Goal: Information Seeking & Learning: Compare options

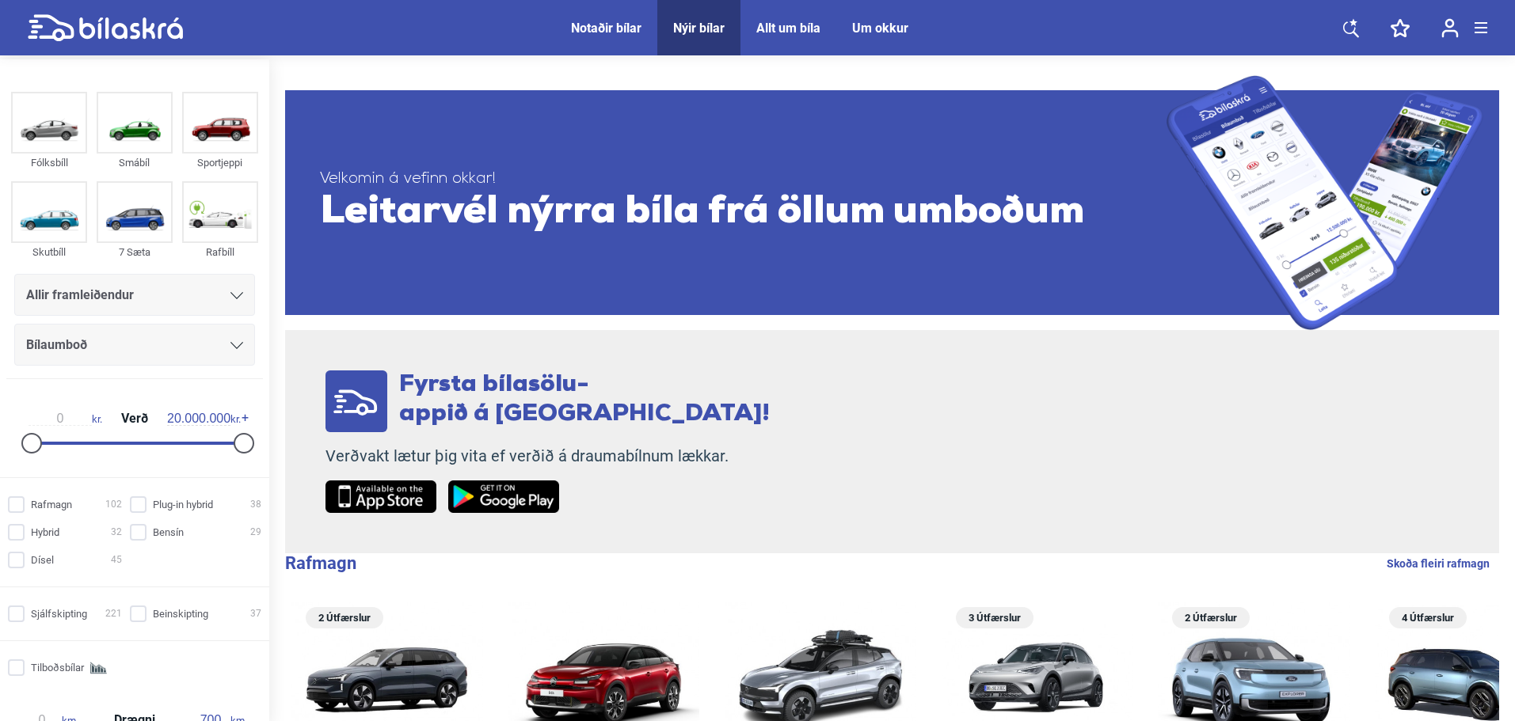
click at [124, 298] on span "Allir framleiðendur" at bounding box center [80, 295] width 108 height 22
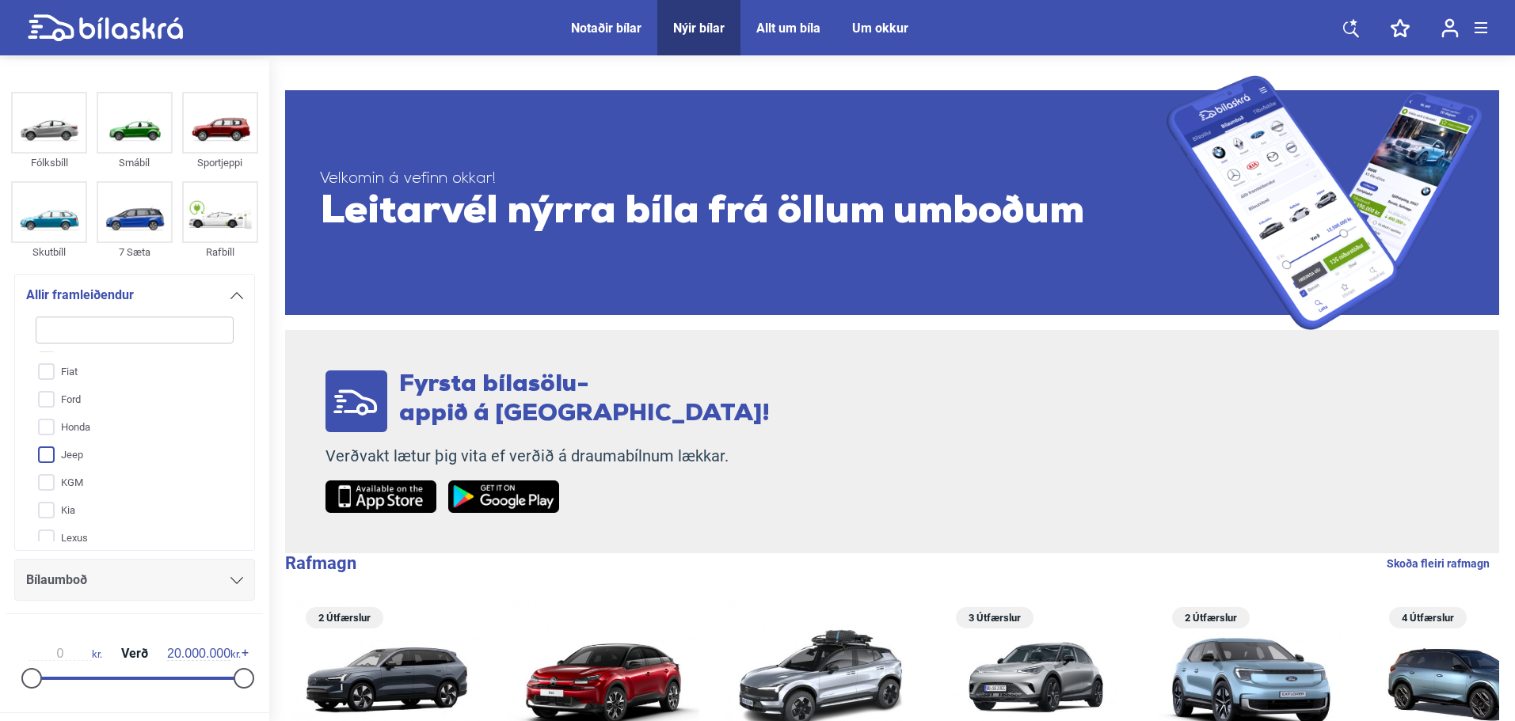
scroll to position [365, 0]
click at [112, 390] on input "Mercedes-Benz" at bounding box center [125, 389] width 200 height 28
checkbox input "true"
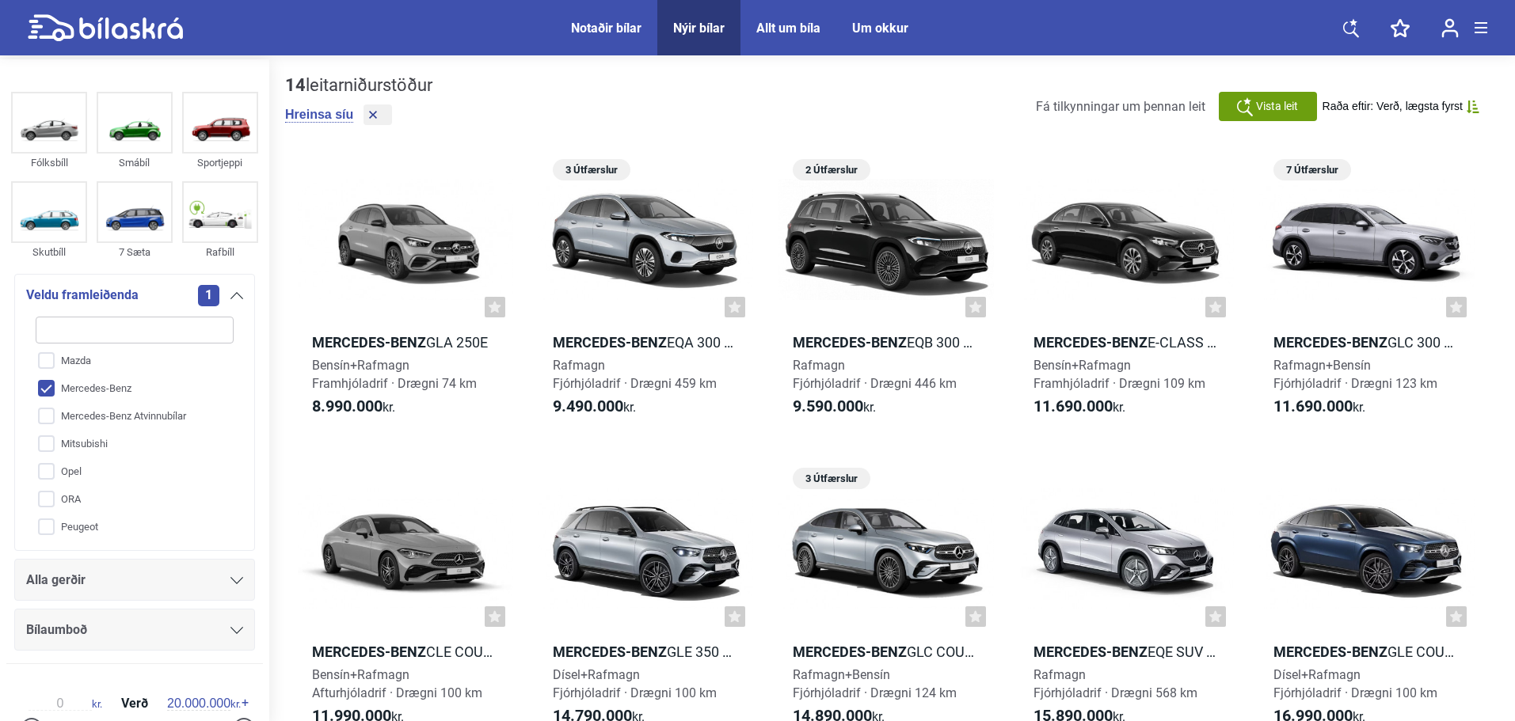
click at [124, 610] on div "Bílaumboð" at bounding box center [134, 630] width 241 height 42
click at [128, 585] on div "Alla gerðir" at bounding box center [134, 580] width 217 height 22
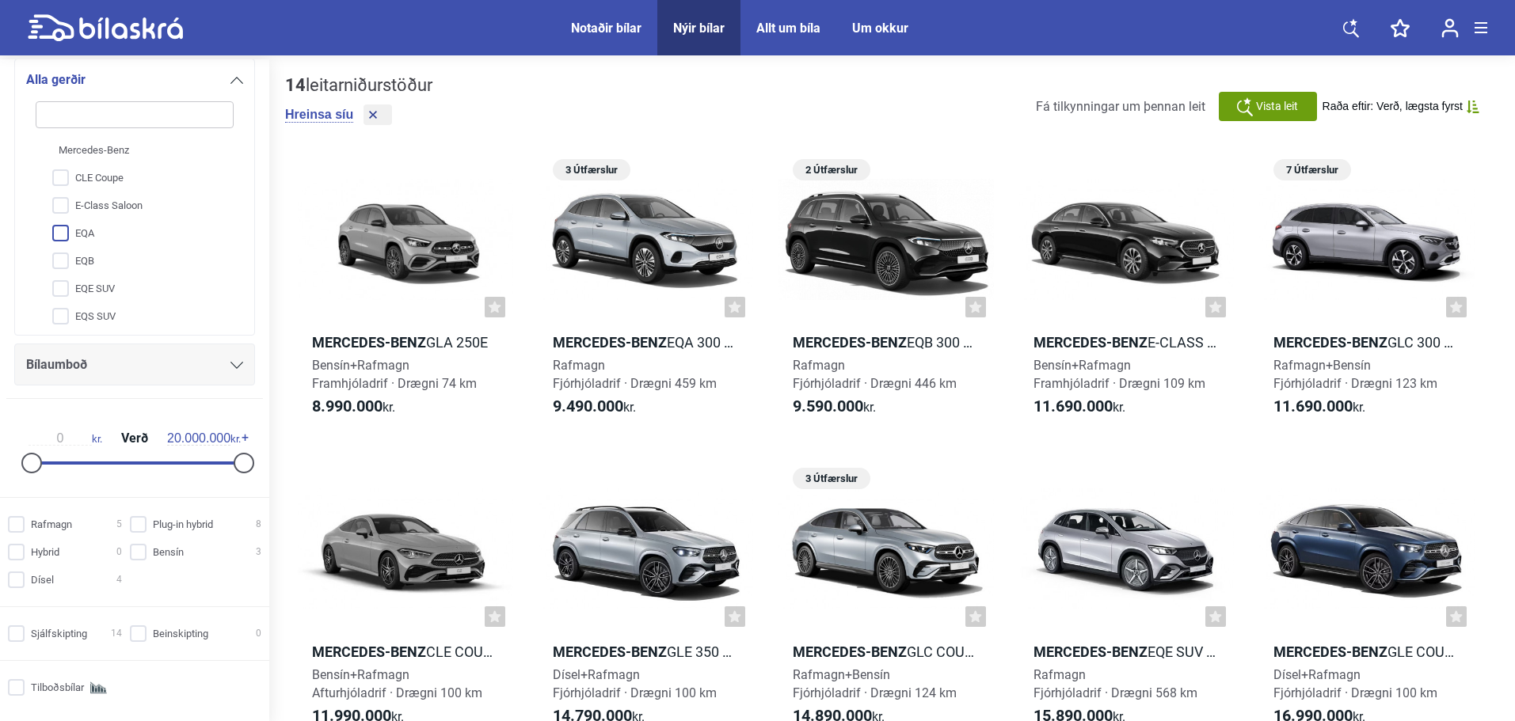
click at [97, 242] on input "EQA" at bounding box center [125, 234] width 200 height 28
checkbox input "true"
click at [92, 254] on input "EQB" at bounding box center [125, 262] width 200 height 28
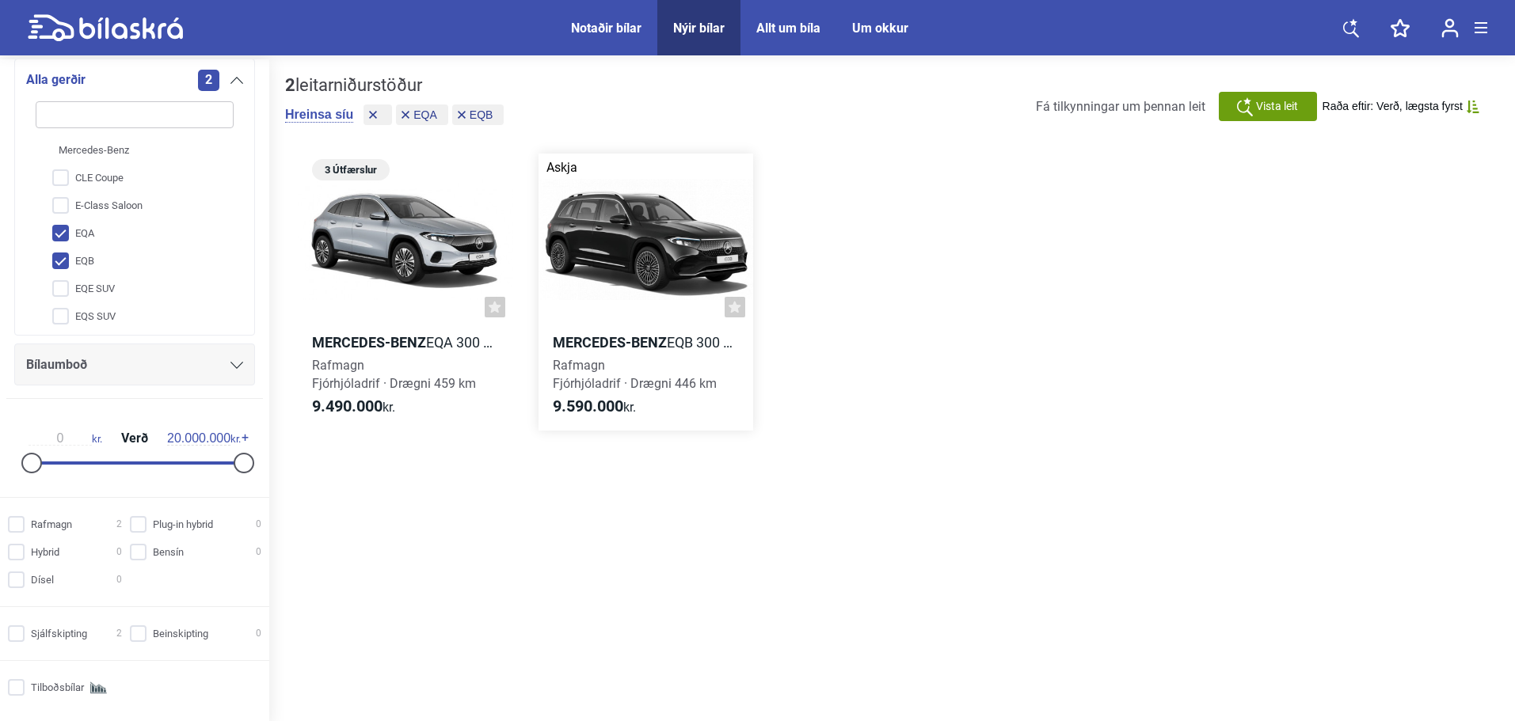
click at [664, 243] on div at bounding box center [646, 240] width 215 height 172
drag, startPoint x: 79, startPoint y: 256, endPoint x: 78, endPoint y: 230, distance: 26.1
click at [78, 256] on input "EQB" at bounding box center [125, 262] width 200 height 28
checkbox input "false"
click at [79, 230] on input "EQA" at bounding box center [125, 234] width 200 height 28
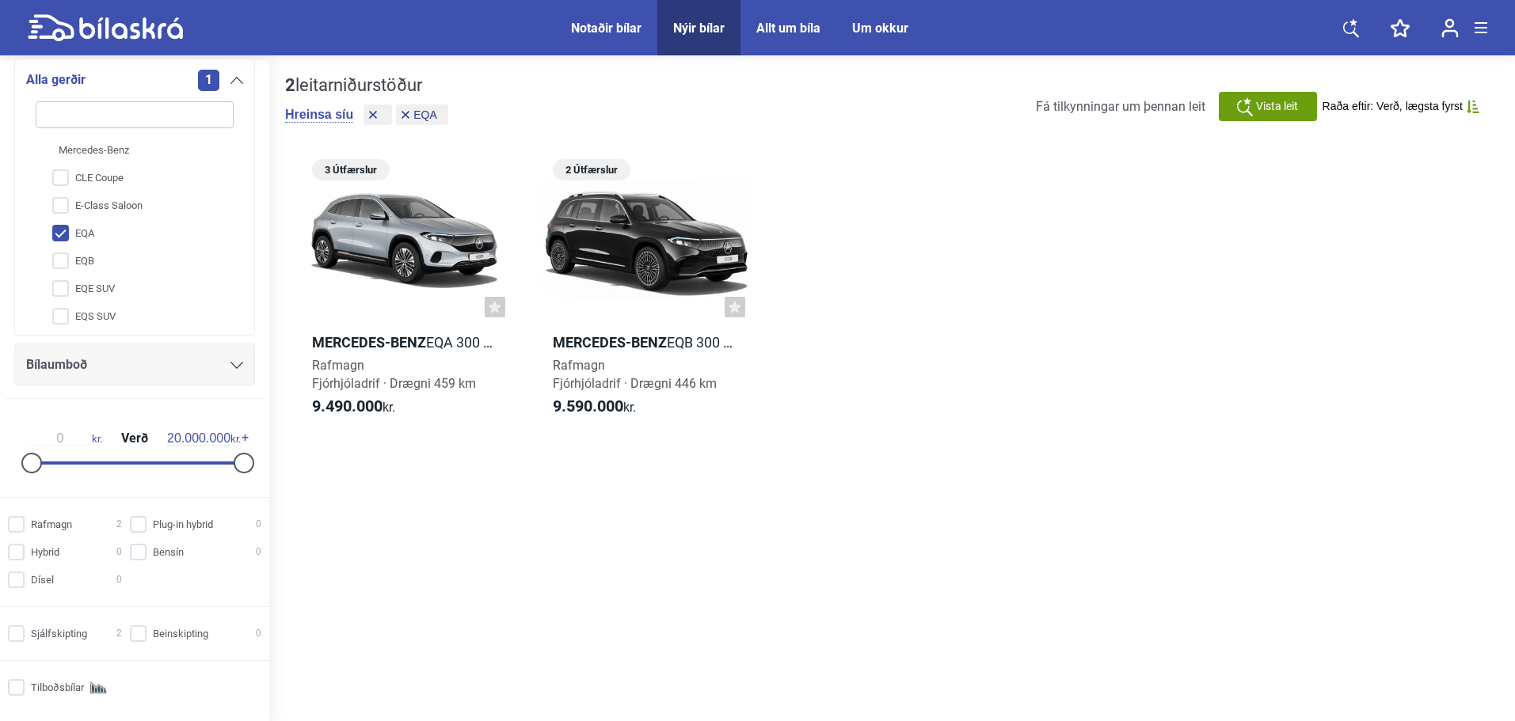
checkbox input "false"
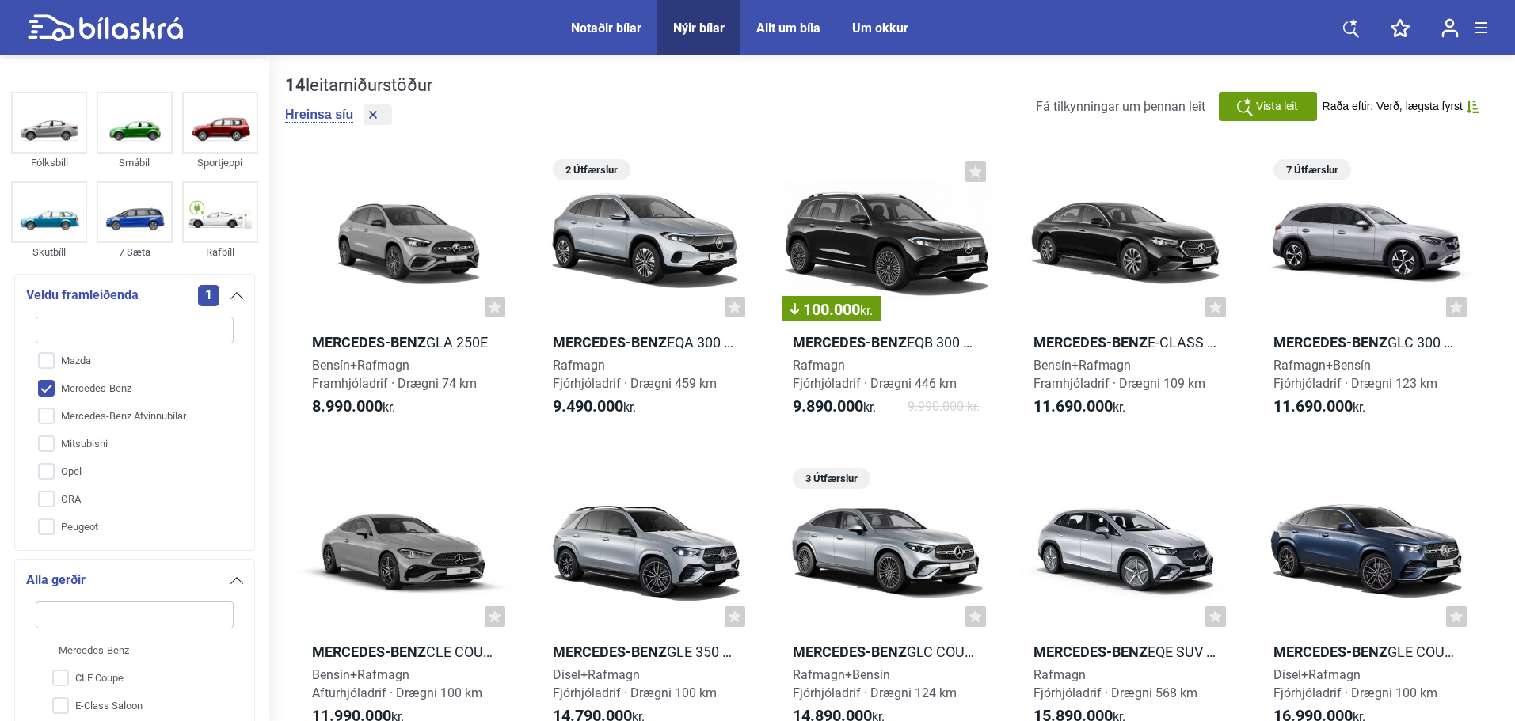
click at [121, 387] on input "Mercedes-Benz" at bounding box center [125, 389] width 200 height 28
checkbox input "false"
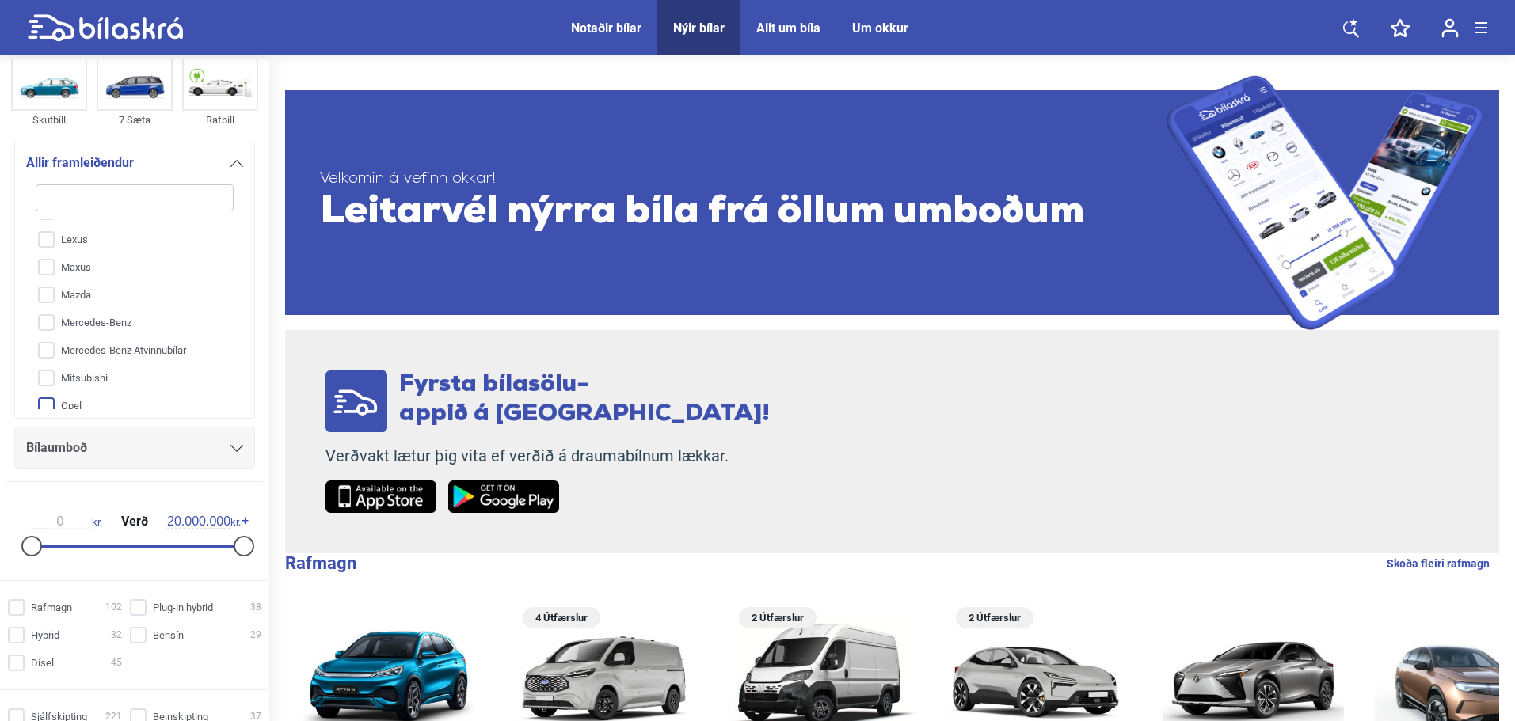
scroll to position [246, 0]
click at [88, 275] on input "Kia" at bounding box center [125, 265] width 200 height 28
checkbox input "true"
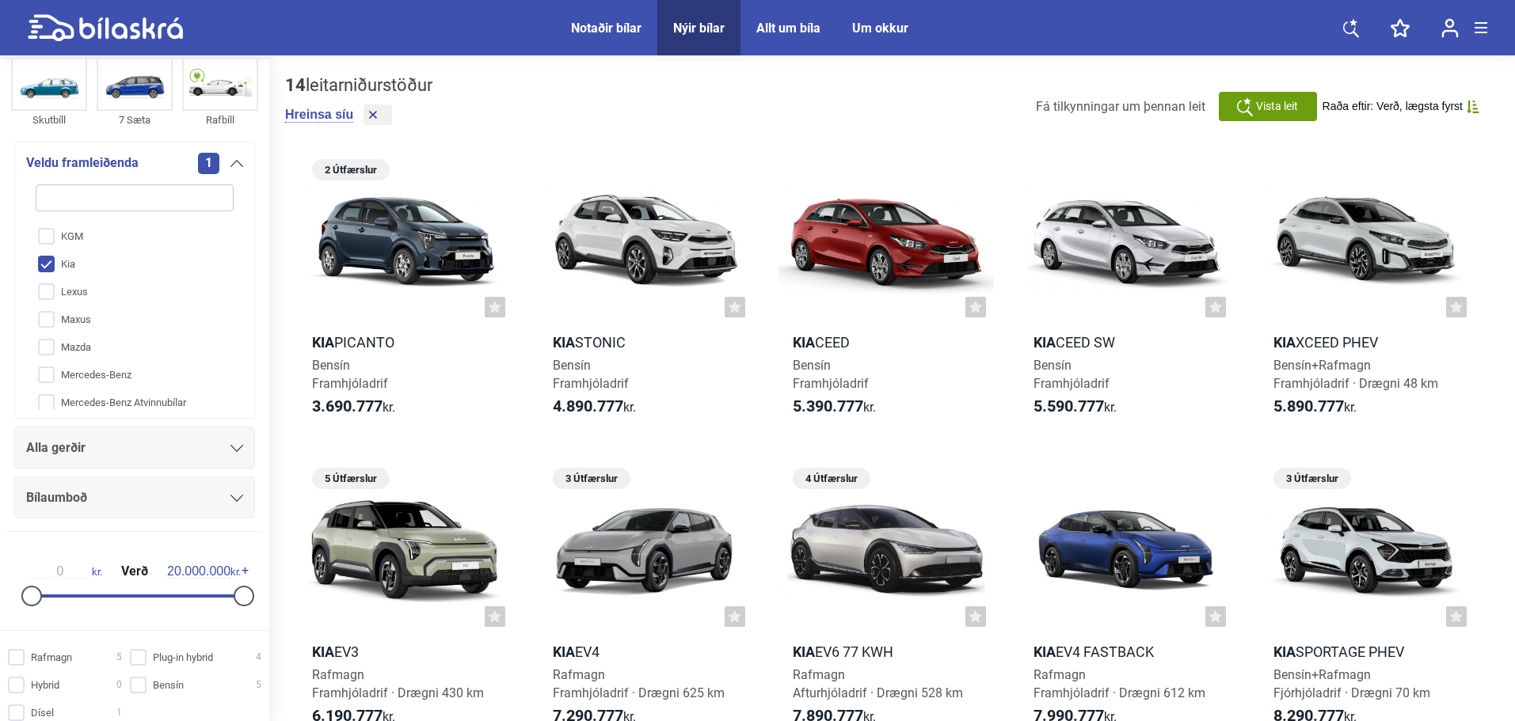
click at [151, 457] on div "Alla gerðir" at bounding box center [134, 448] width 217 height 22
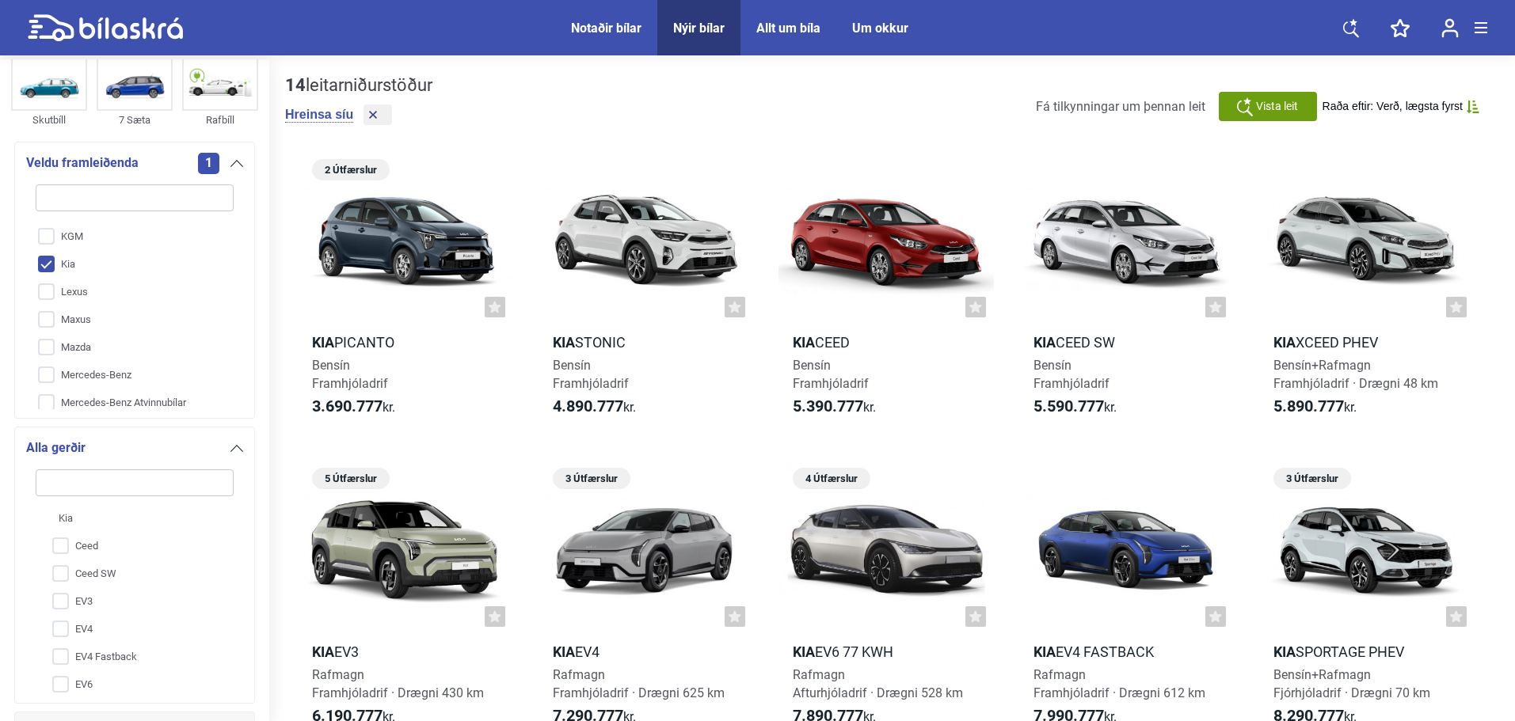
scroll to position [500, 0]
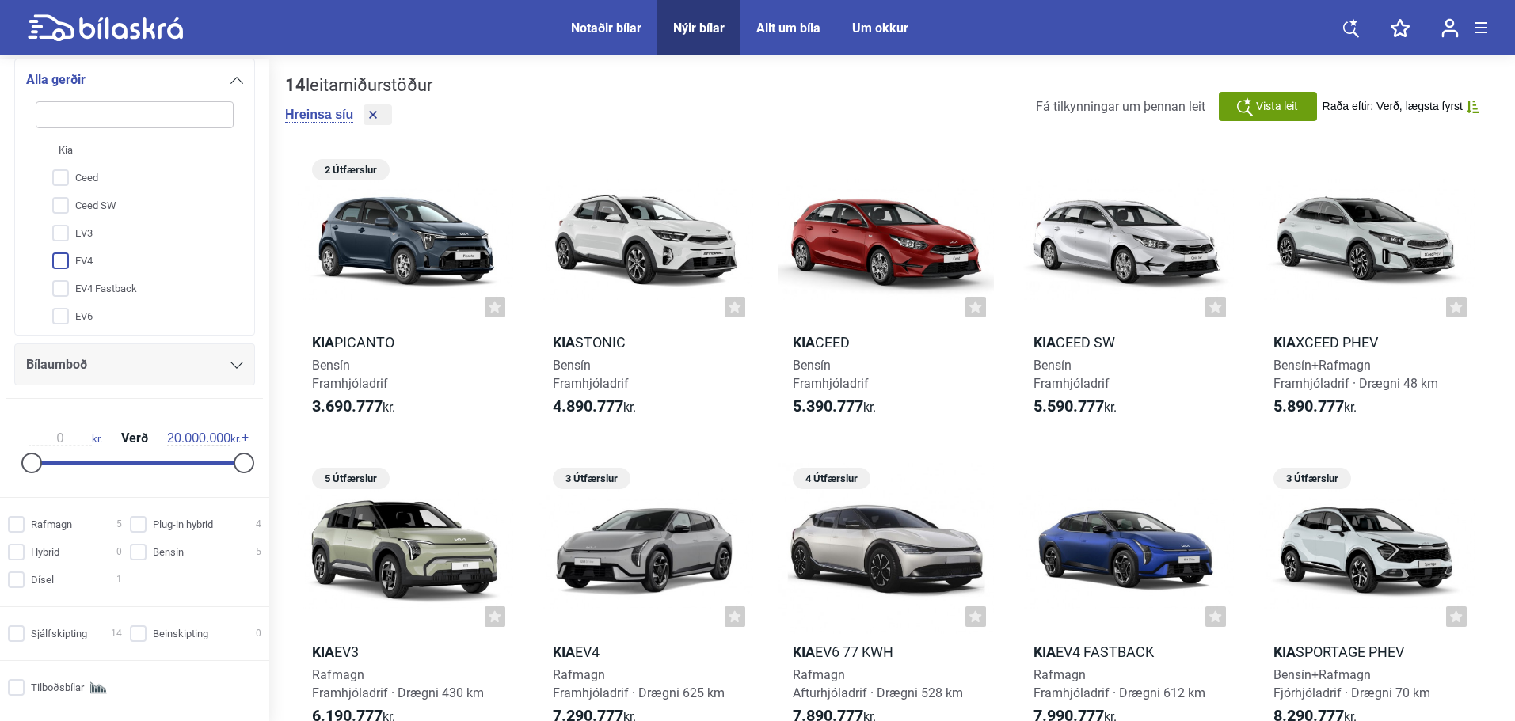
click at [138, 263] on input "EV4" at bounding box center [125, 262] width 200 height 28
checkbox input "true"
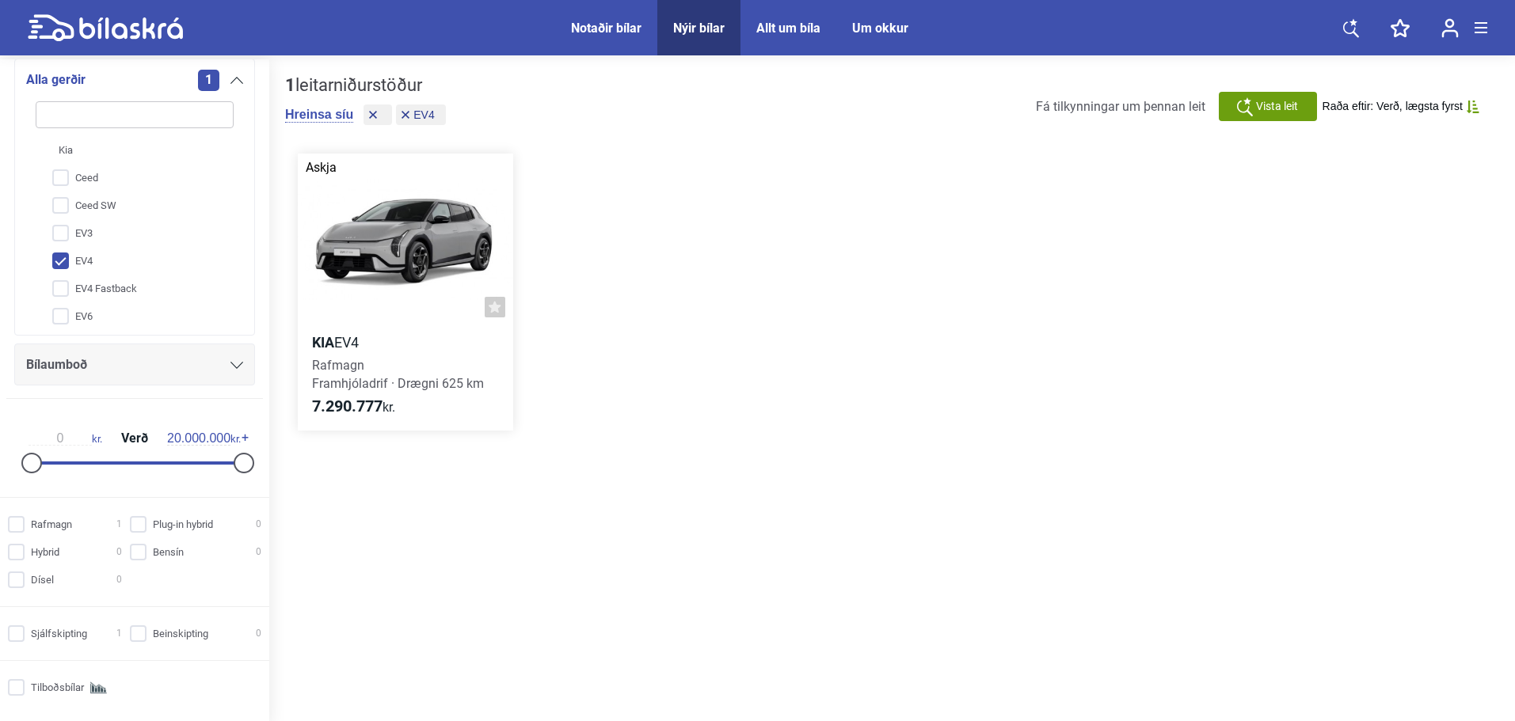
click at [413, 242] on div at bounding box center [405, 240] width 215 height 172
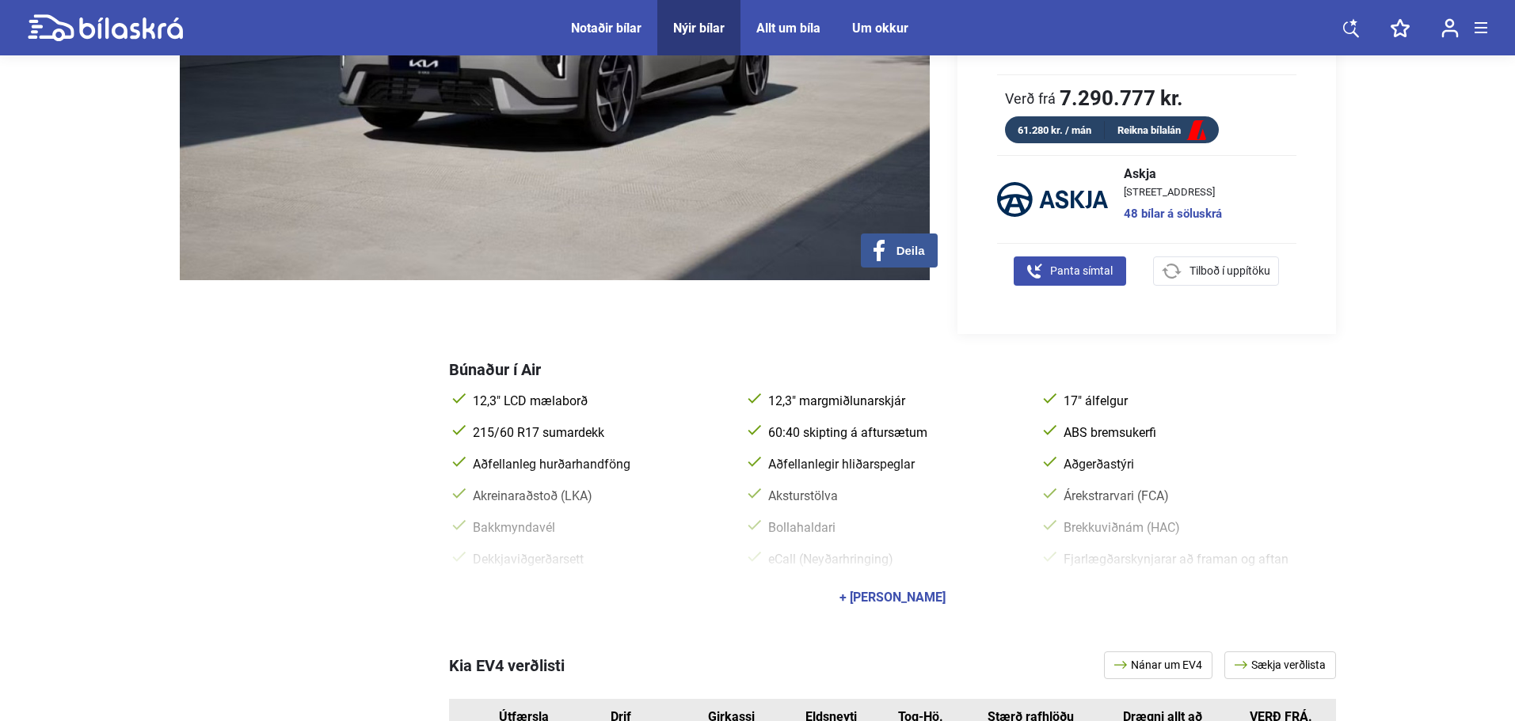
scroll to position [528, 0]
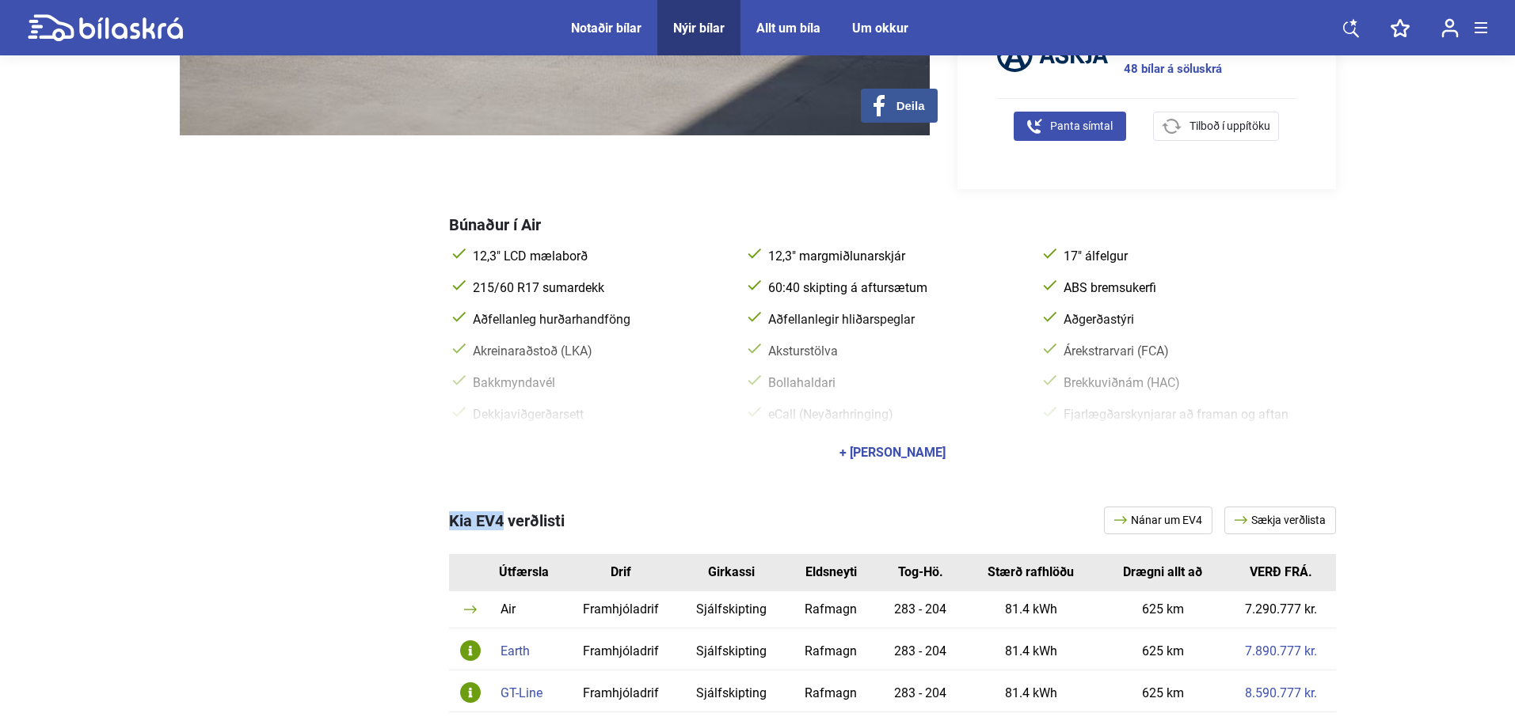
drag, startPoint x: 436, startPoint y: 518, endPoint x: 500, endPoint y: 508, distance: 64.8
click at [500, 508] on div "Kia EV4 verðlisti Nánar um EV4 Sækja verðlista Útfærsla Drif Girkassi Eldsneyti…" at bounding box center [758, 637] width 1156 height 324
copy div "Kia EV4"
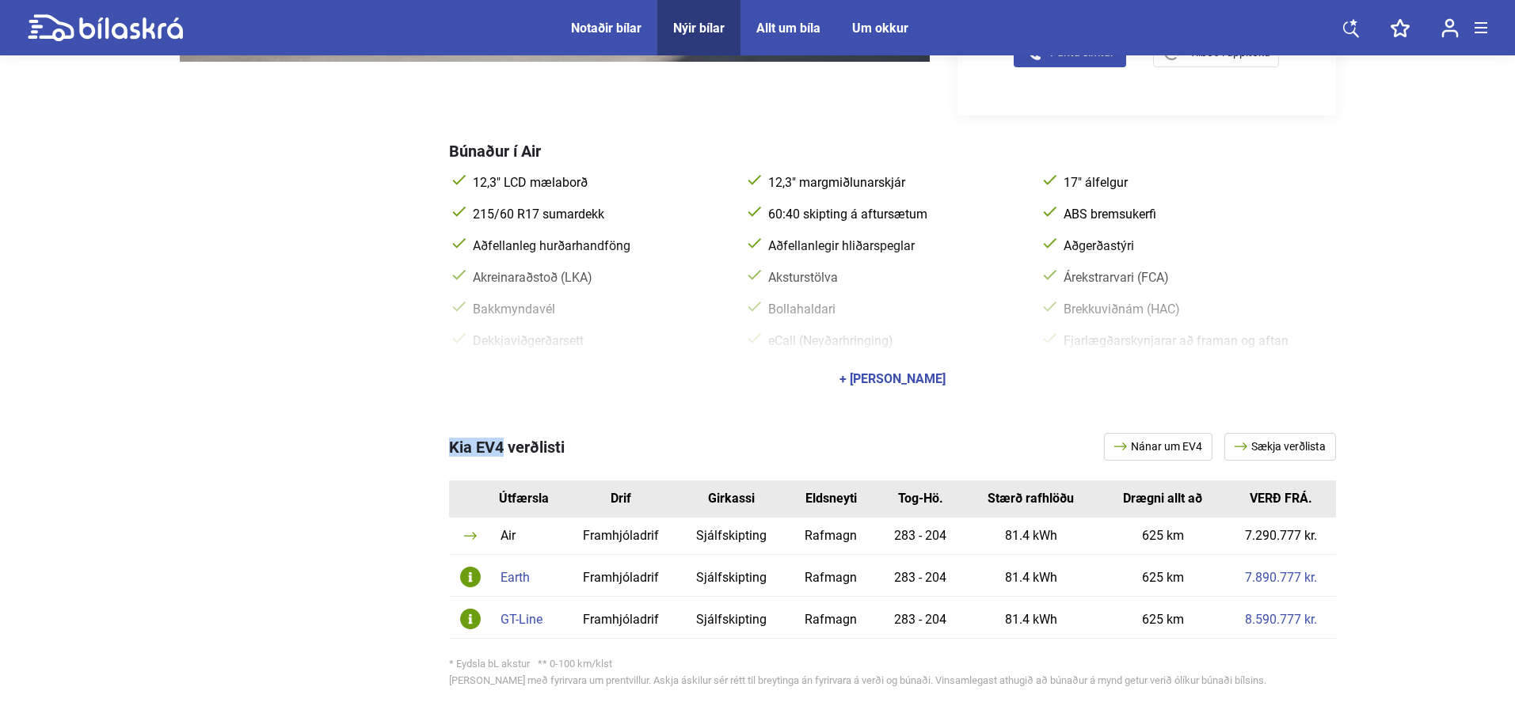
scroll to position [660, 0]
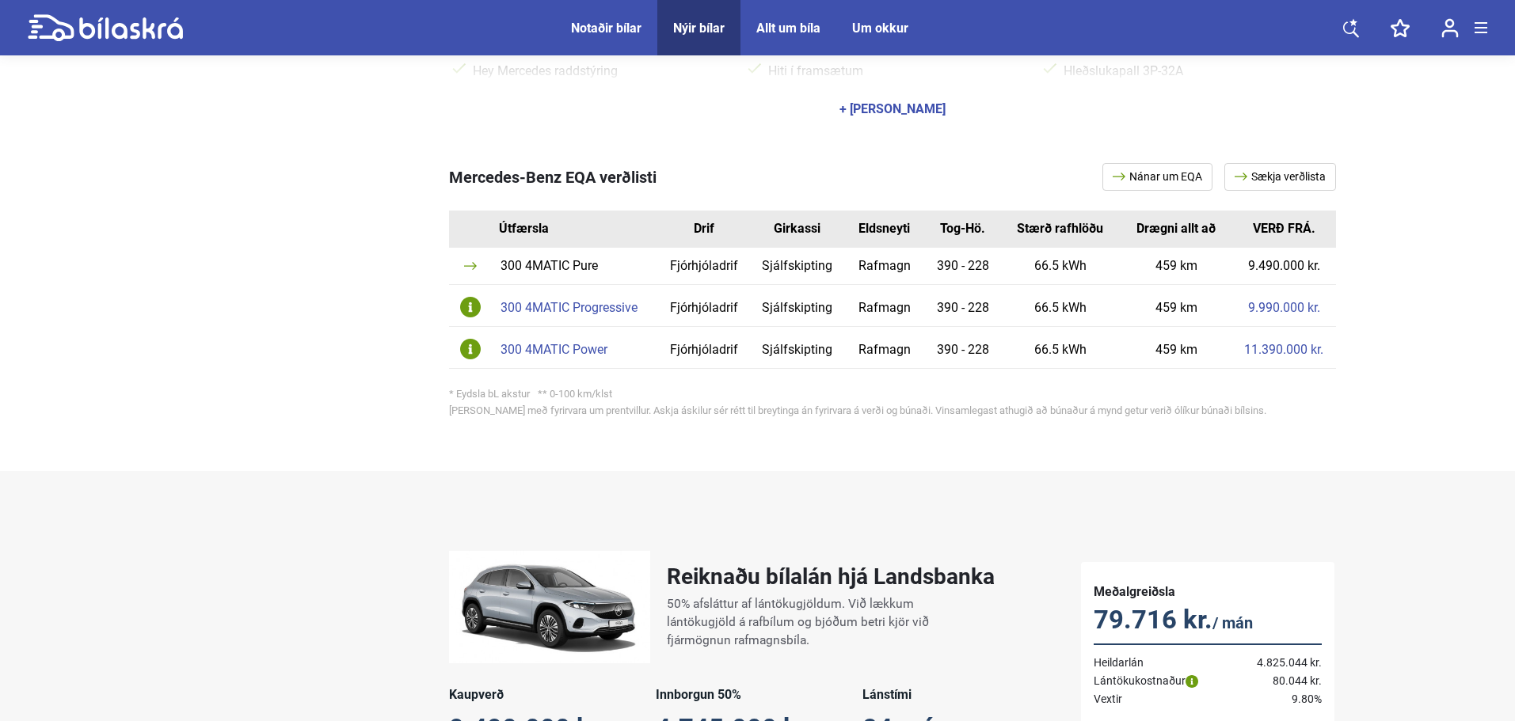
scroll to position [792, 0]
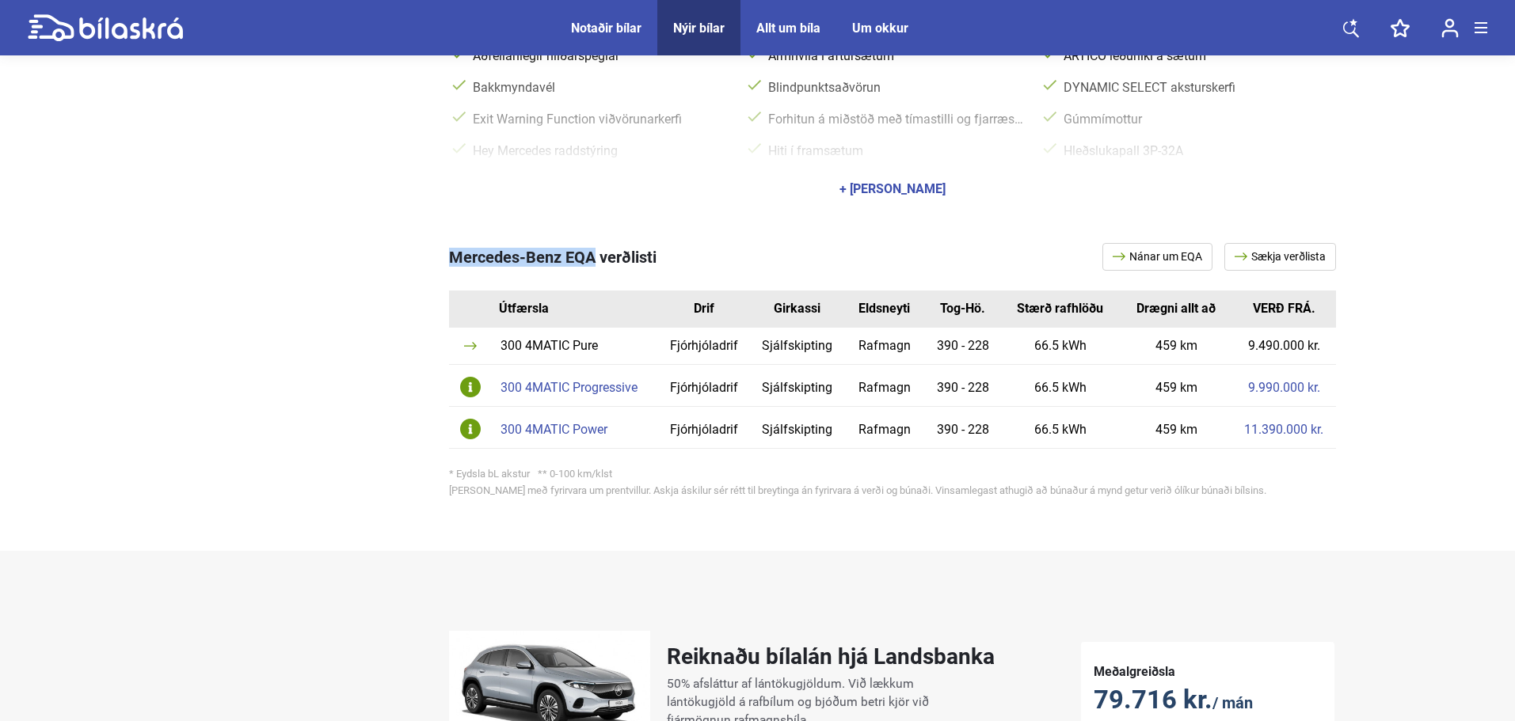
drag, startPoint x: 443, startPoint y: 254, endPoint x: 595, endPoint y: 245, distance: 151.5
click at [595, 245] on div "Mercedes-Benz EQA verðlisti Nánar um EQA Sækja verðlista Útfærsla Drif Girkassi…" at bounding box center [758, 373] width 1156 height 324
copy span "Mercedes-Benz EQA"
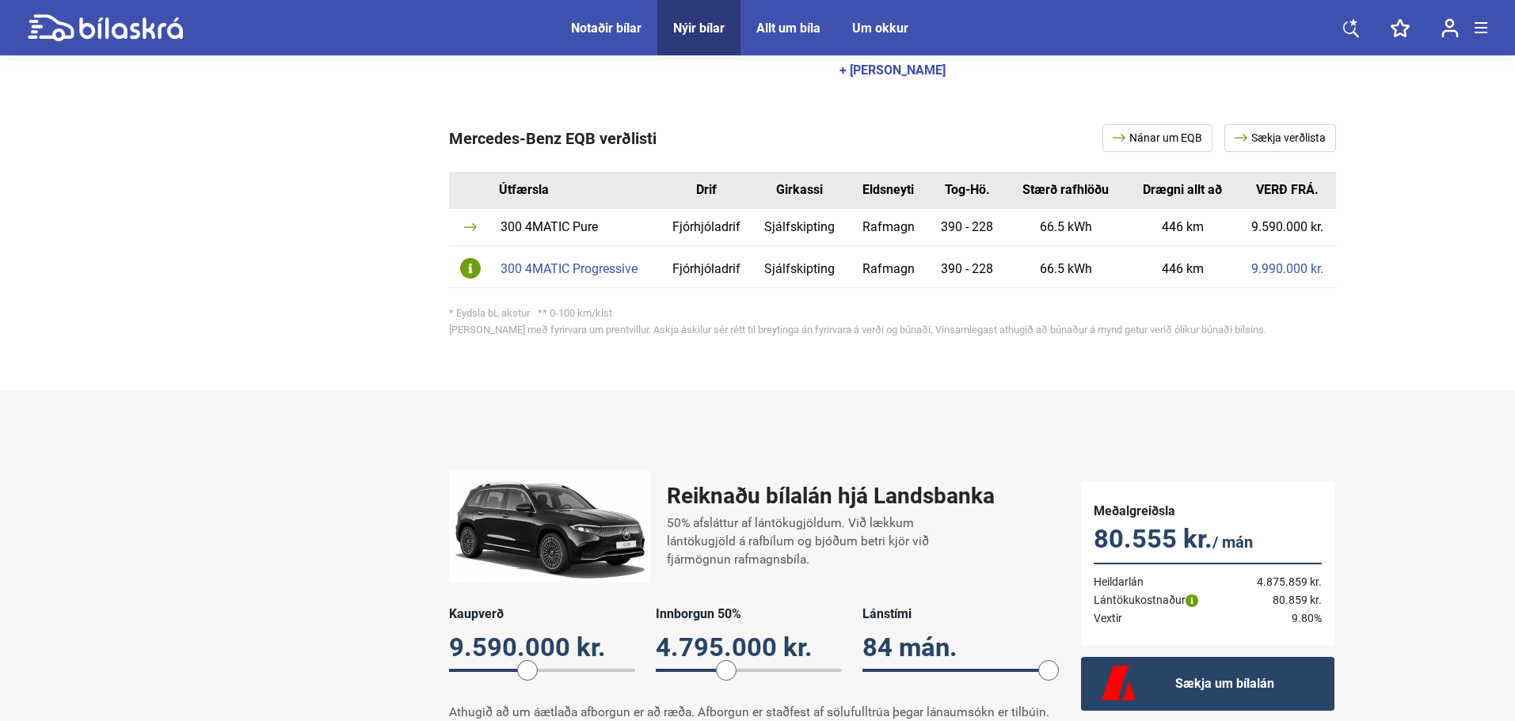
scroll to position [660, 0]
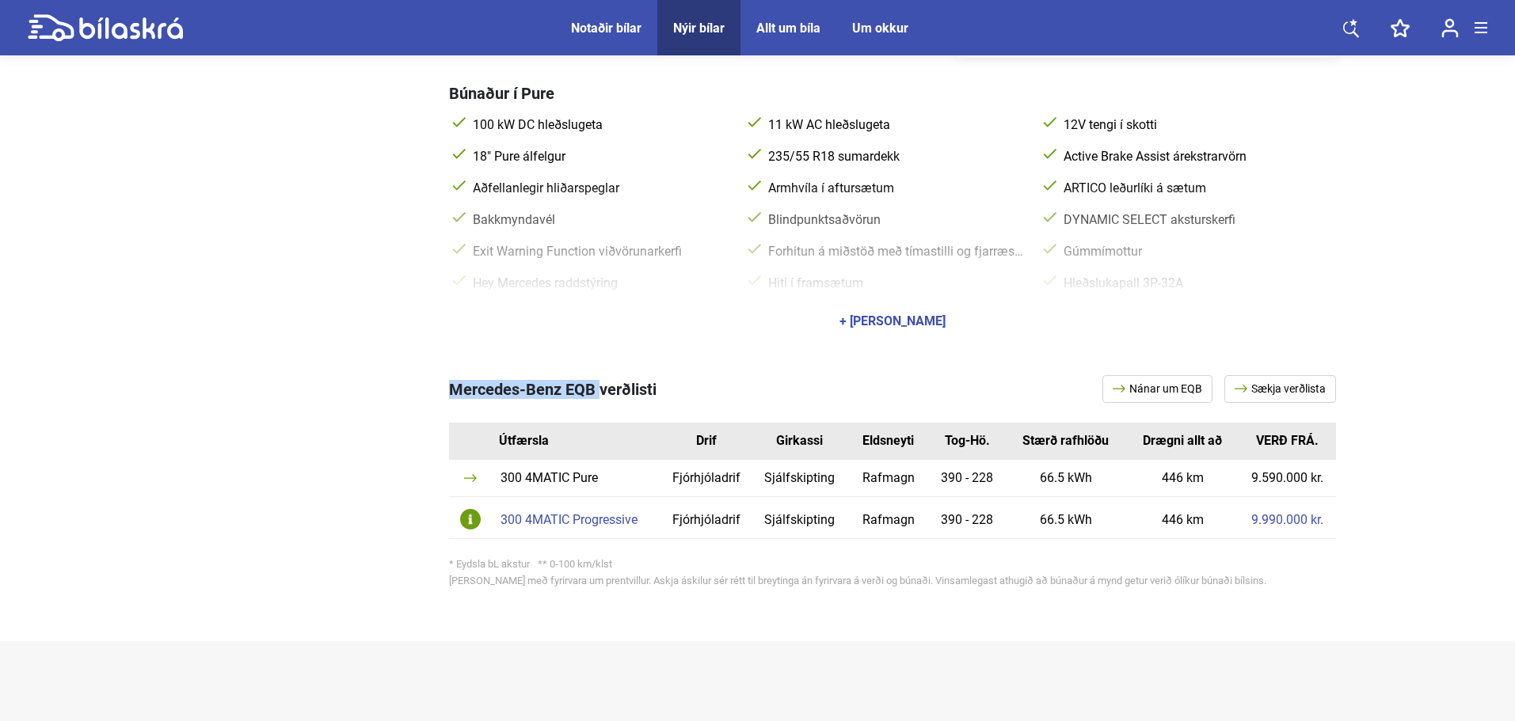
drag, startPoint x: 449, startPoint y: 386, endPoint x: 596, endPoint y: 377, distance: 147.6
click at [596, 377] on div "Mercedes-Benz EQB verðlisti Nánar um EQB Sækja verðlista" at bounding box center [892, 389] width 887 height 28
copy span "Mercedes-Benz EQB"
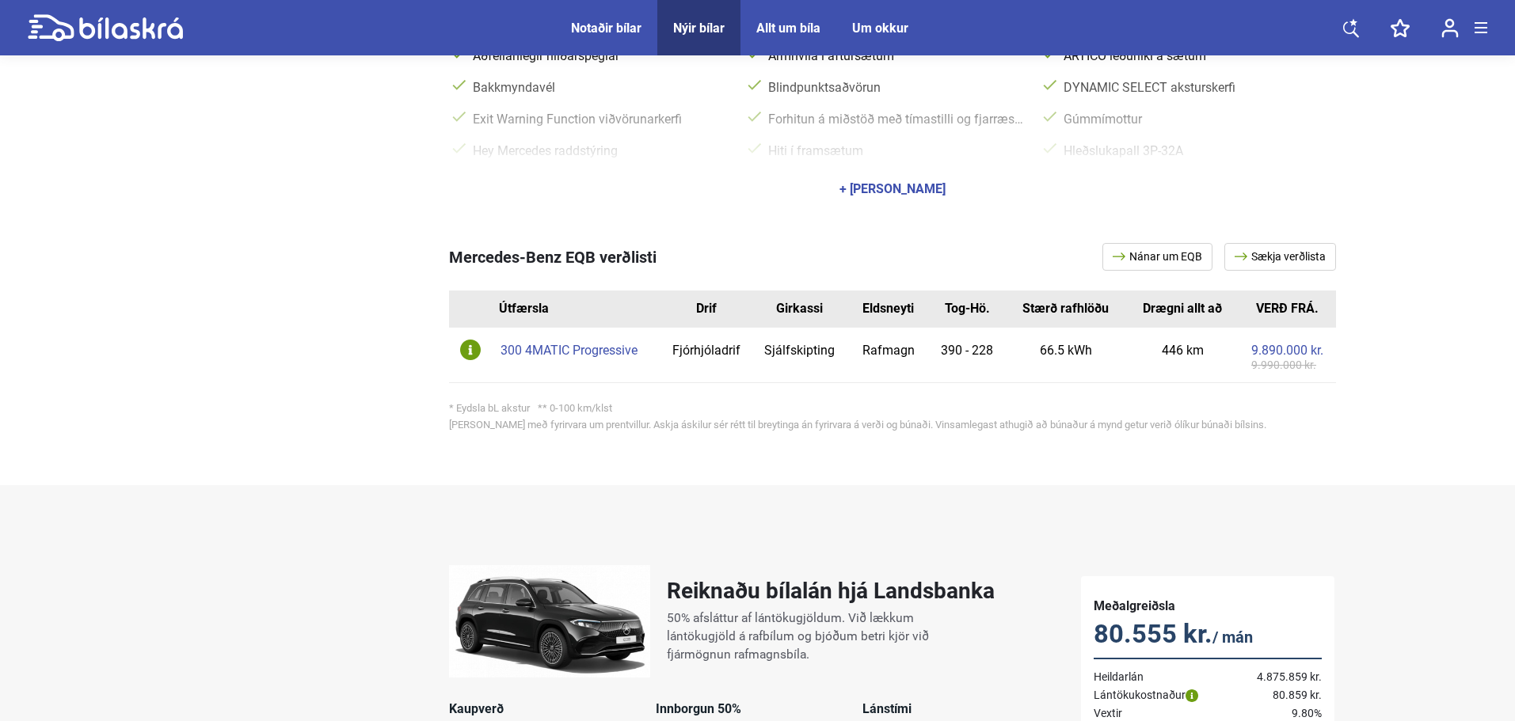
click at [562, 355] on div "300 4MATIC Progressive" at bounding box center [576, 350] width 152 height 13
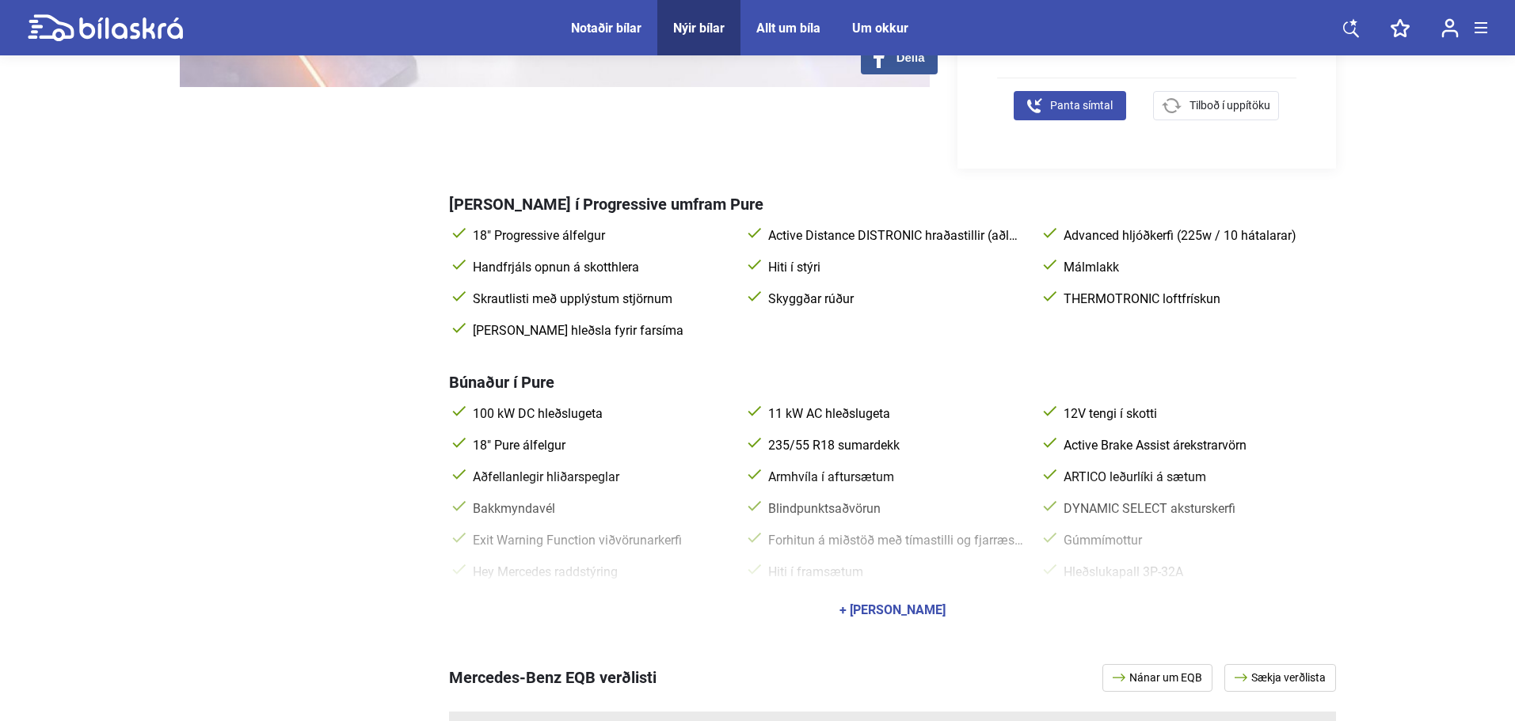
scroll to position [273, 0]
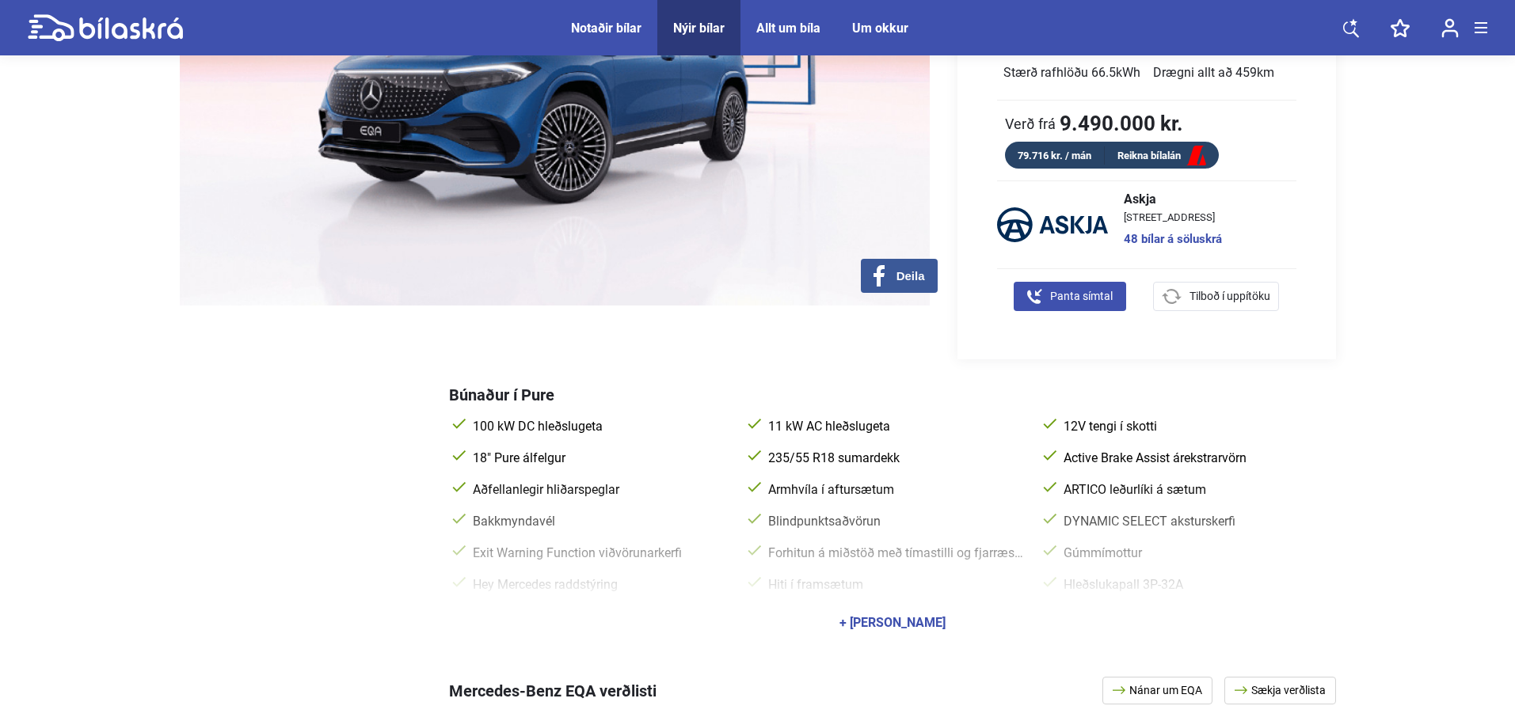
scroll to position [660, 0]
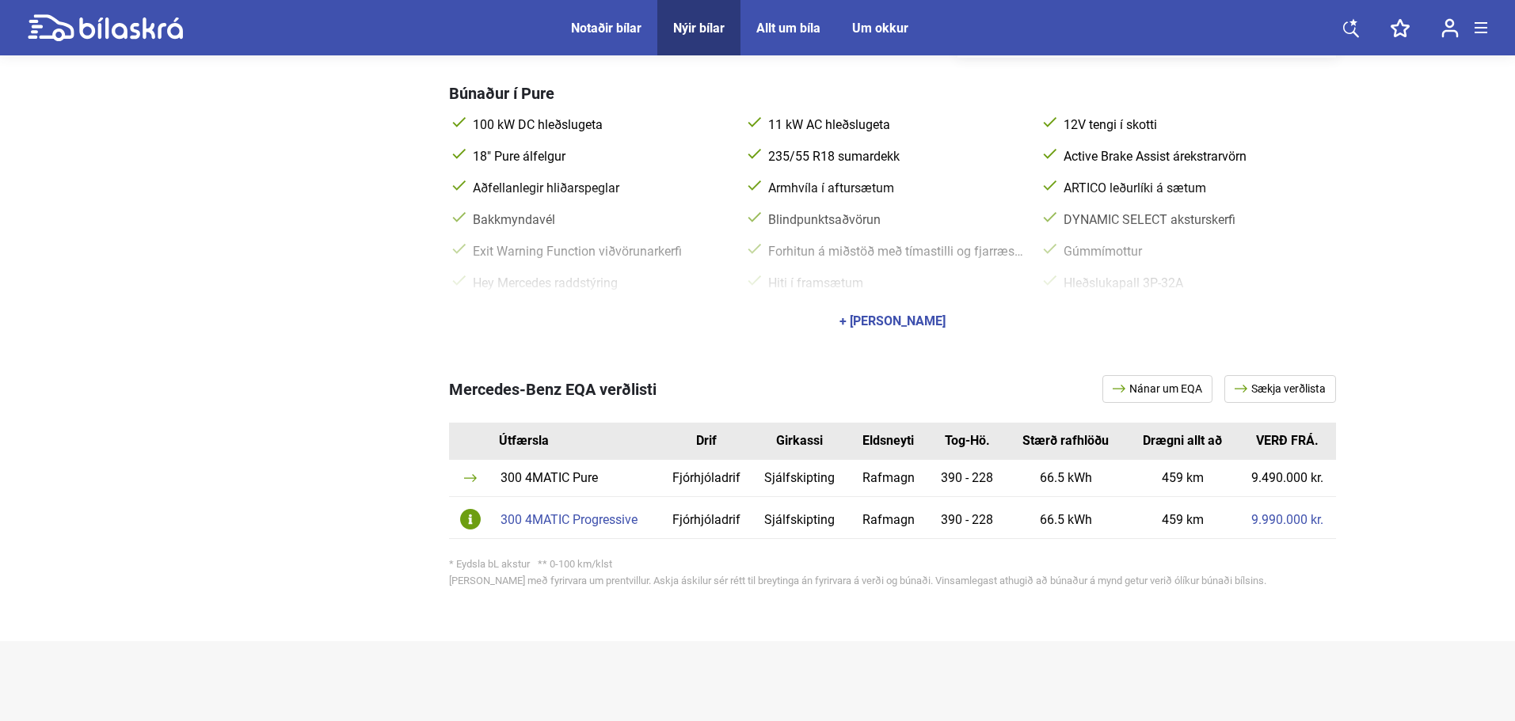
drag, startPoint x: 206, startPoint y: 341, endPoint x: 204, endPoint y: 329, distance: 11.3
click at [206, 341] on div "Búnaður í Pure 100 kW DC hleðslugeta 11 kW AC hleðslugeta 12V tengi í skotti 18…" at bounding box center [758, 201] width 1156 height 286
